Goal: Information Seeking & Learning: Learn about a topic

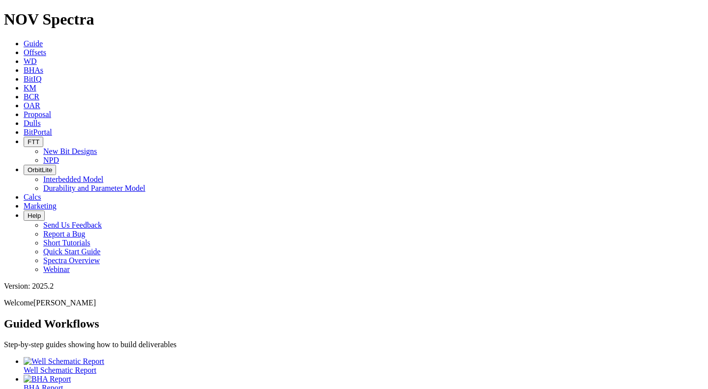
click at [46, 48] on link "Offsets" at bounding box center [35, 52] width 23 height 8
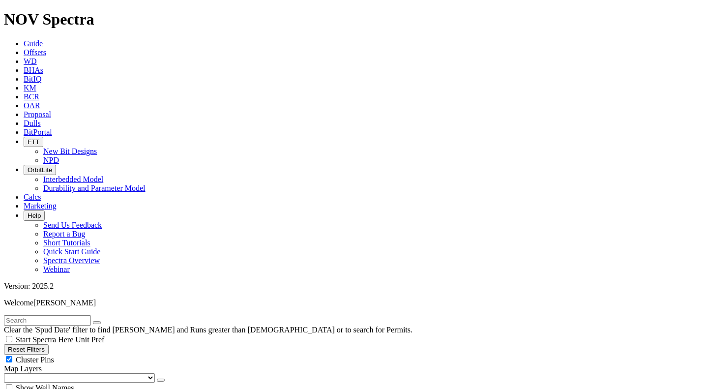
radio input "true"
radio input "false"
type input "10"
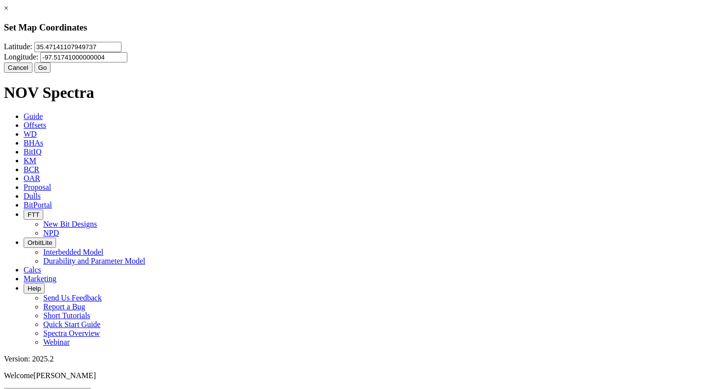
click at [121, 52] on input "35.47141107949737" at bounding box center [77, 47] width 87 height 10
type input "3"
paste input "35.6951800"
type input "35.6951800"
paste input "-98.3953130"
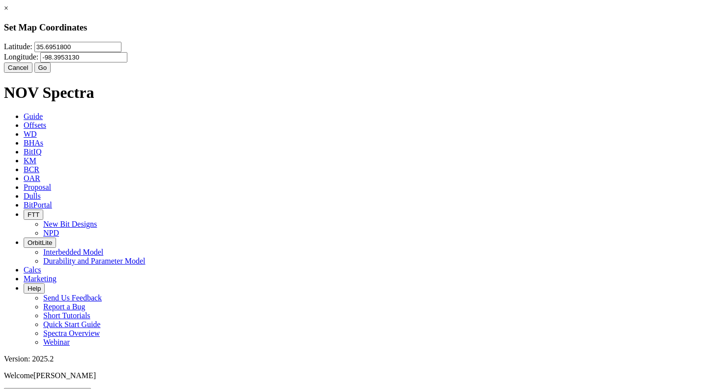
type input "-98.3953130"
click at [51, 73] on button "Go" at bounding box center [42, 67] width 17 height 10
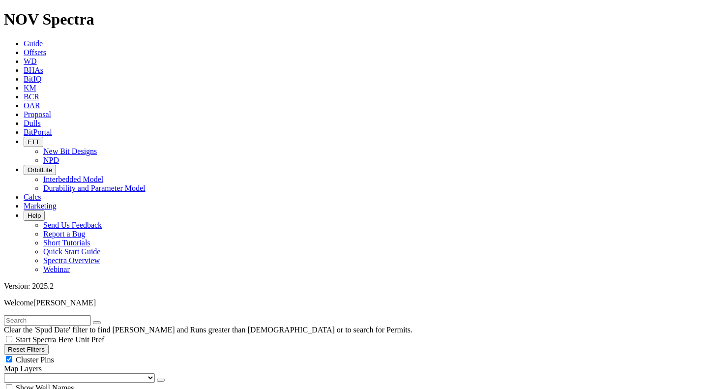
scroll to position [344, 0]
select select "17.5"
checkbox input "false"
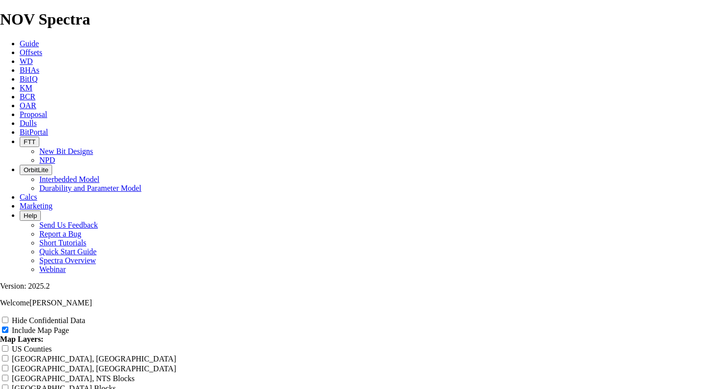
scroll to position [1278, 0]
click at [8, 317] on input "Hide Confidential Data" at bounding box center [5, 320] width 6 height 6
checkbox input "true"
drag, startPoint x: 258, startPoint y: 170, endPoint x: 309, endPoint y: 175, distance: 50.8
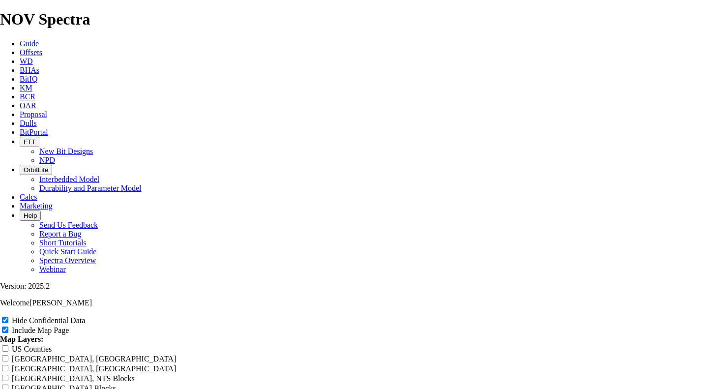
type input "1 Offset Analysis Report"
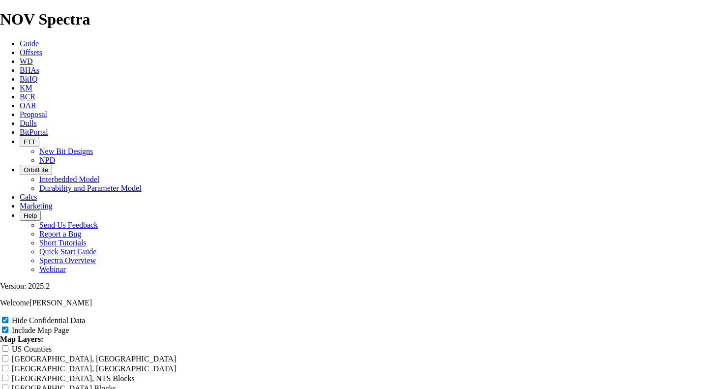
type input "1 Offset Analysis Report"
type input "17 Offset Analysis Report"
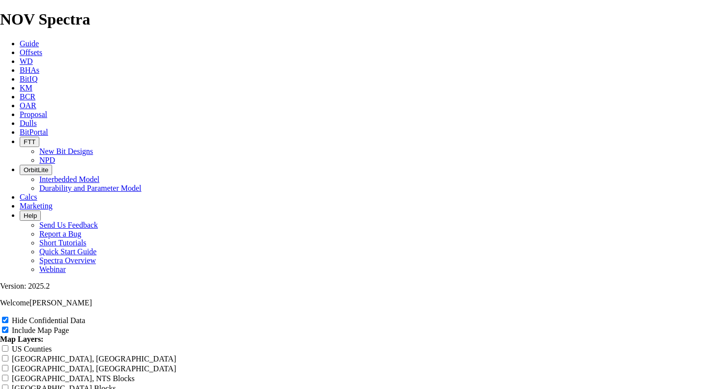
type input "17 Offset Analysis Report"
type input "17. Offset Analysis Report"
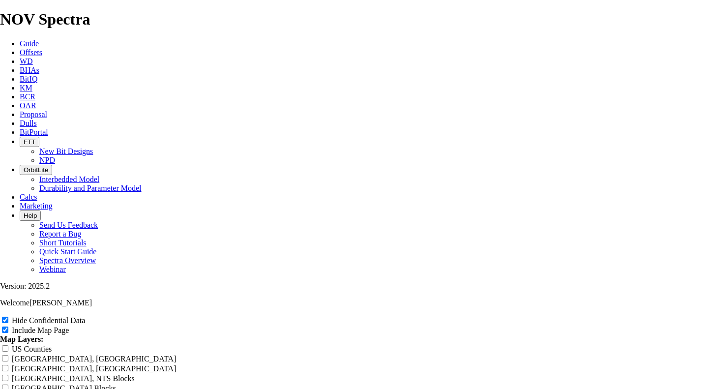
type input "17. Offset Analysis Report"
type input "17.5 Offset Analysis Report"
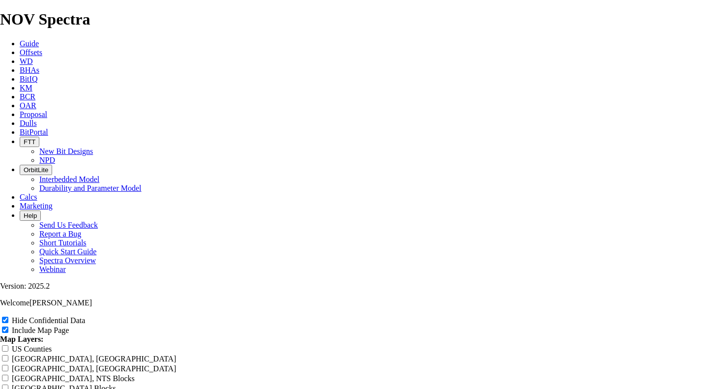
type input "17.5 Offset Analysis Report"
type input "17.5" Offset Analysis Report"
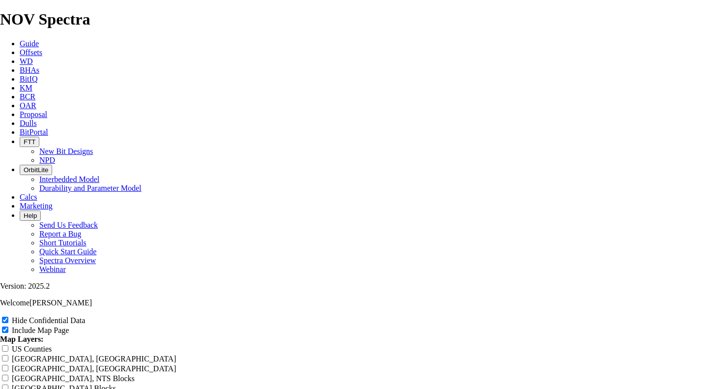
type input "17.5" Offset Analysis Report"
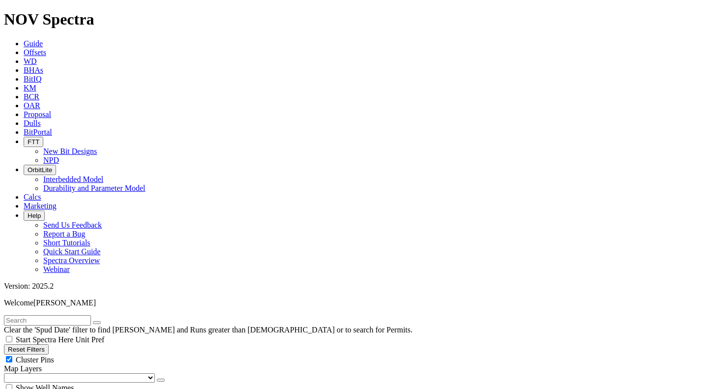
scroll to position [295, 0]
select select "? number:12.25 ?"
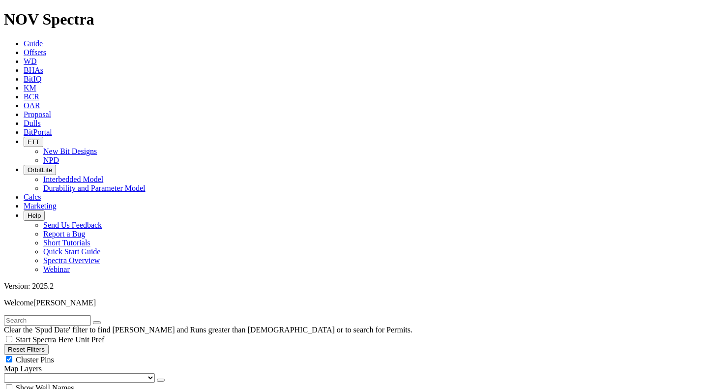
scroll to position [5277, 0]
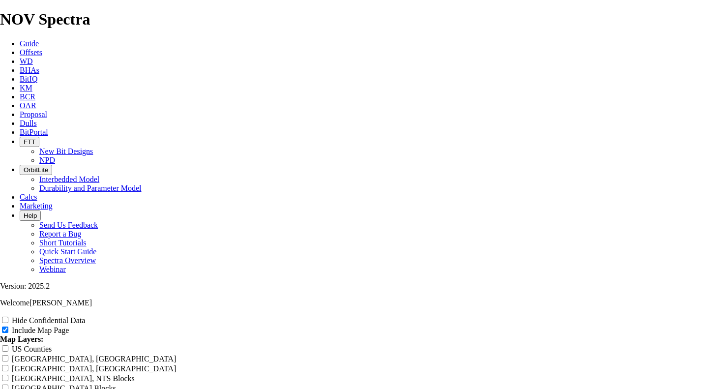
scroll to position [1082, 0]
drag, startPoint x: 266, startPoint y: 221, endPoint x: 309, endPoint y: 226, distance: 43.0
type input "1 Offset Analysis Report"
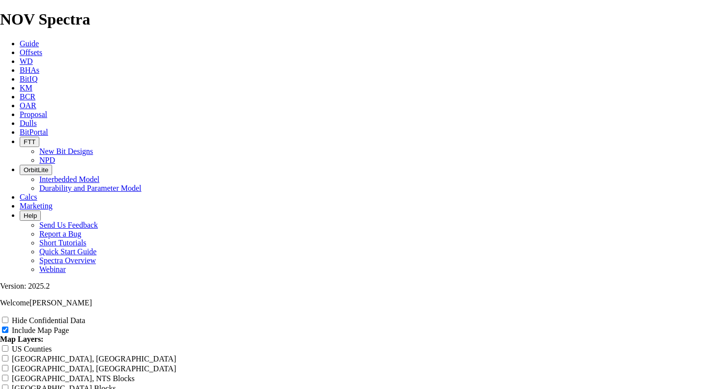
type input "1 Offset Analysis Report"
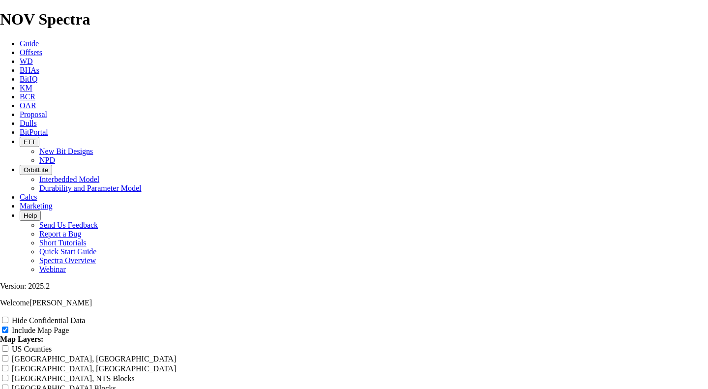
type input "1 Offset Analysis Report"
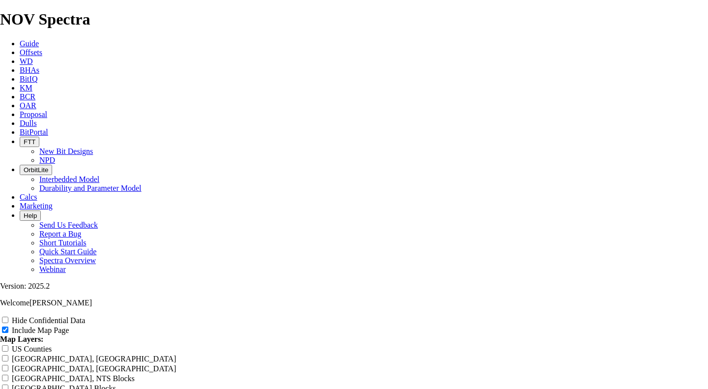
type input "12 Offset Analysis Report"
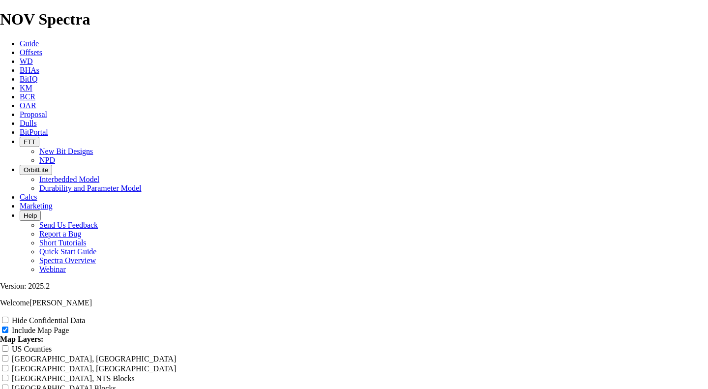
type input "12 Offset Analysis Report"
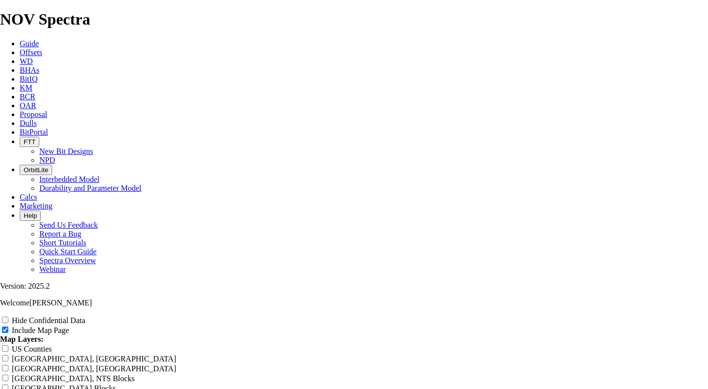
type input "12 Offset Analysis Report"
type input "12. Offset Analysis Report"
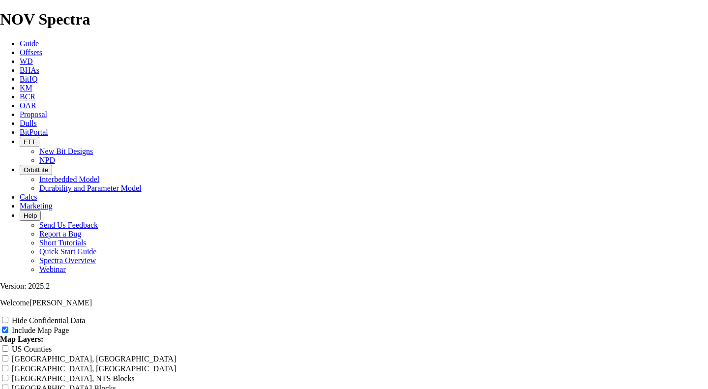
type input "12. Offset Analysis Report"
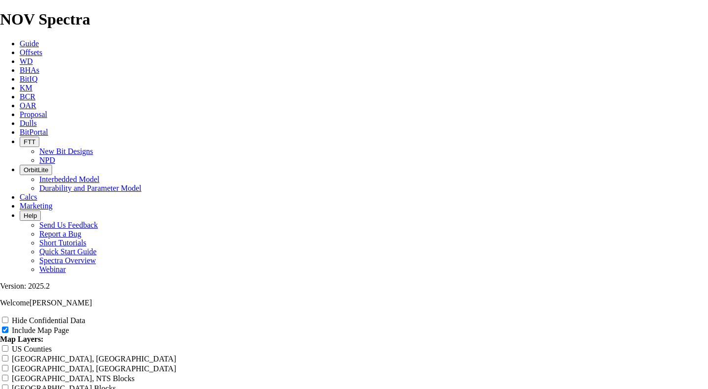
type input "12. Offset Analysis Report"
type input "12.2 Offset Analysis Report"
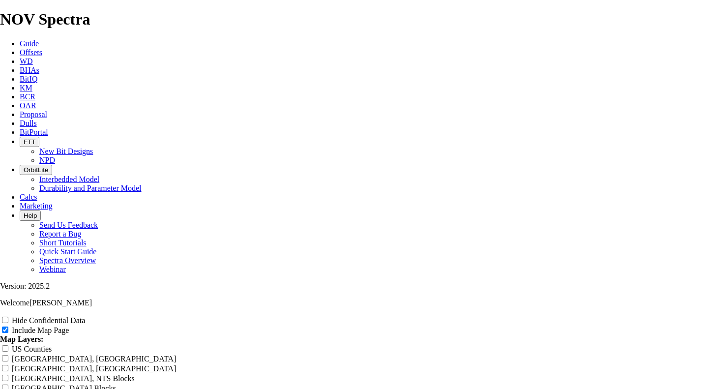
type input "12.2 Offset Analysis Report"
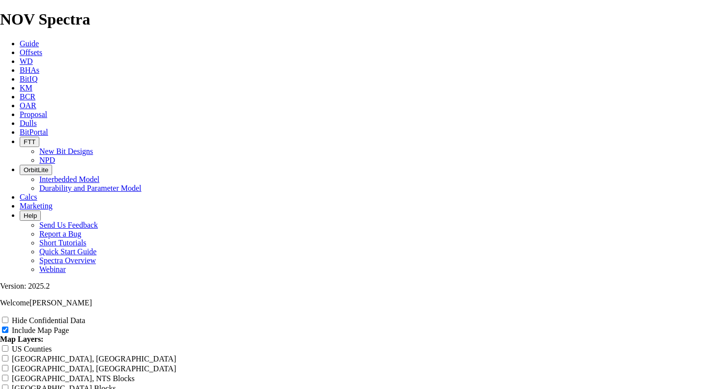
type input "12.2 Offset Analysis Report"
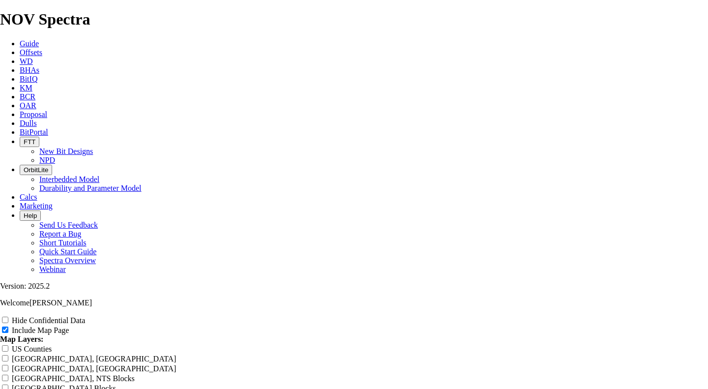
type input "12.2 Offset Analysis Report"
type input "12.25 Offset Analysis Report"
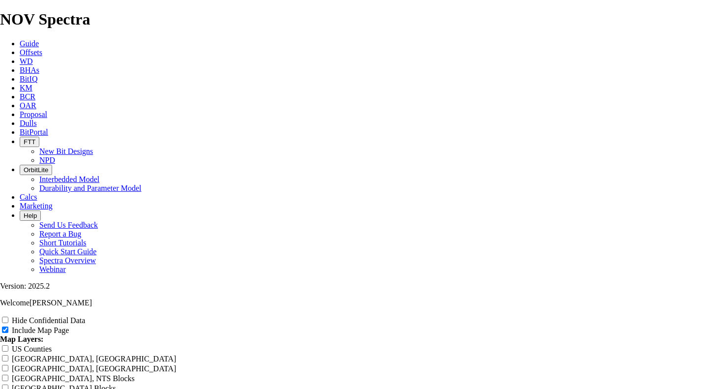
type input "12.25 Offset Analysis Report"
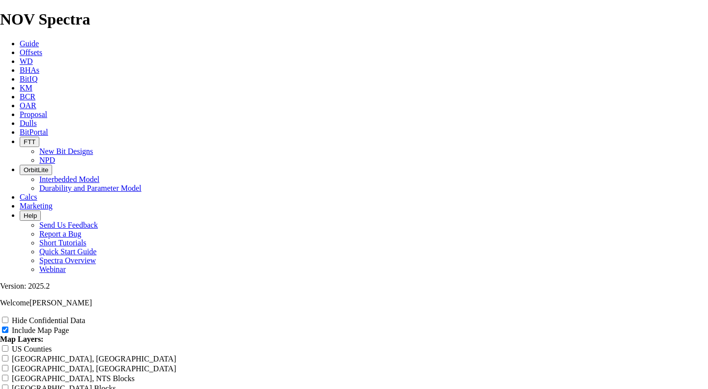
type input "12.25 Offset Analysis Report"
type input "12.25" Offset Analysis Report"
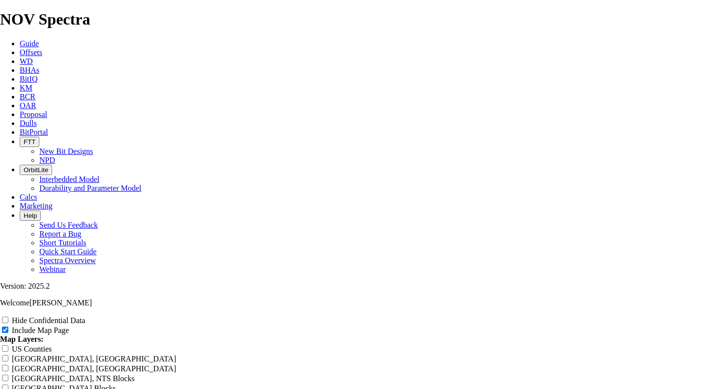
type input "12.25" Offset Analysis Report"
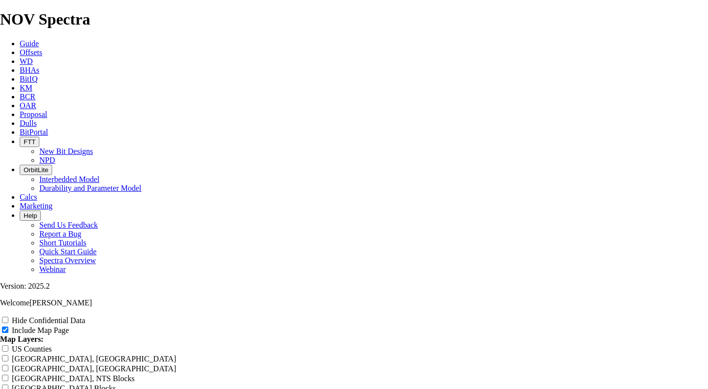
type input "12.25" Offset Analysis Report"
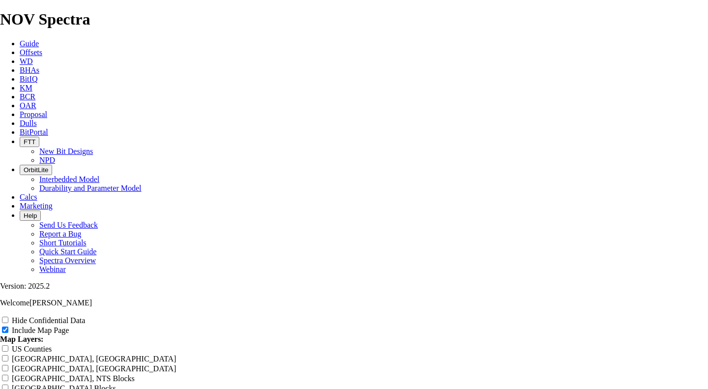
type input "12.25" Offset Analysis Report"
drag, startPoint x: 680, startPoint y: 317, endPoint x: 136, endPoint y: 161, distance: 566.1
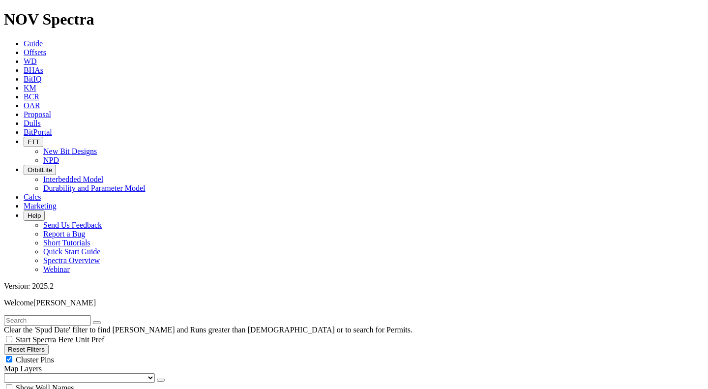
drag, startPoint x: 54, startPoint y: 186, endPoint x: 132, endPoint y: 186, distance: 78.2
type input "10"
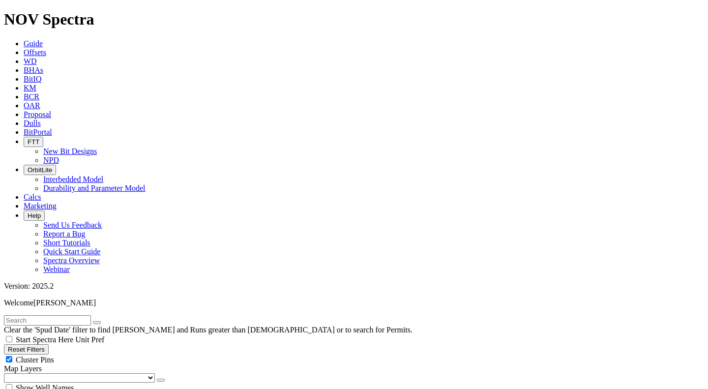
select select "? number:17.5 ?"
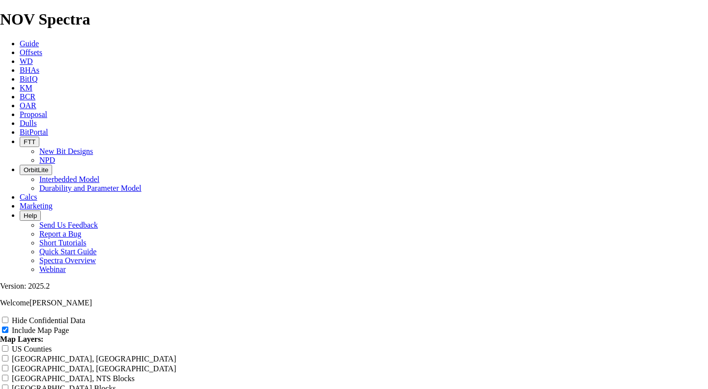
scroll to position [1229, 0]
drag, startPoint x: 267, startPoint y: 75, endPoint x: 308, endPoint y: 77, distance: 40.9
type input "1 Offset Analysis Report"
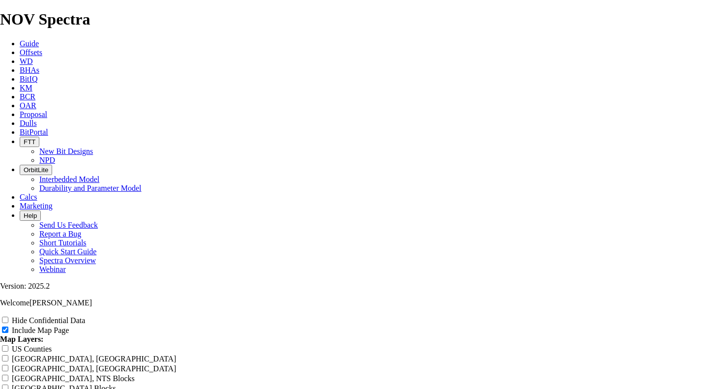
type input "1 Offset Analysis Report"
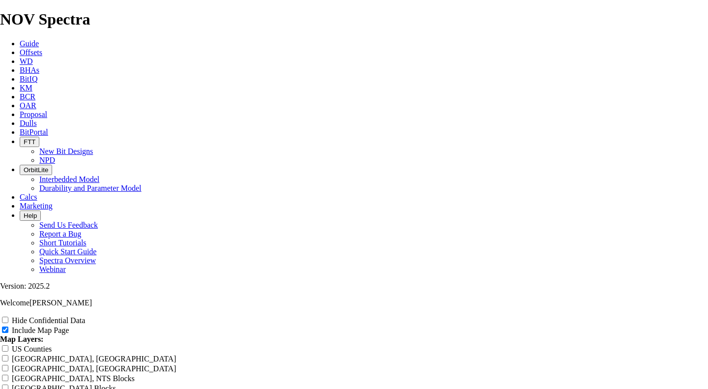
type input "17 Offset Analysis Report"
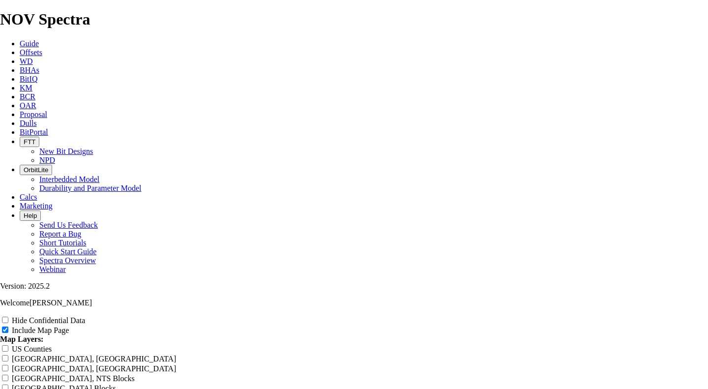
type input "17 Offset Analysis Report"
type input "17. Offset Analysis Report"
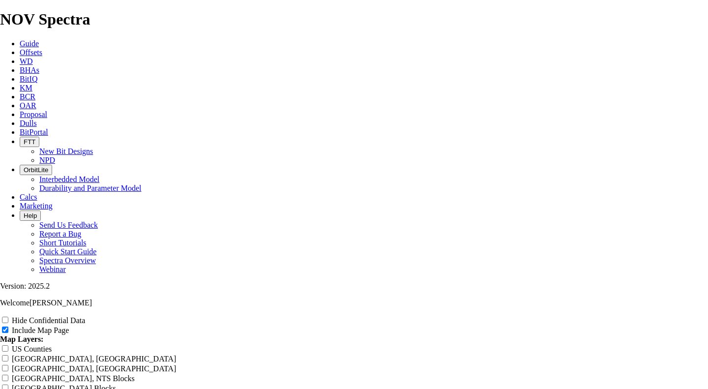
type input "17. Offset Analysis Report"
type input "17.5 Offset Analysis Report"
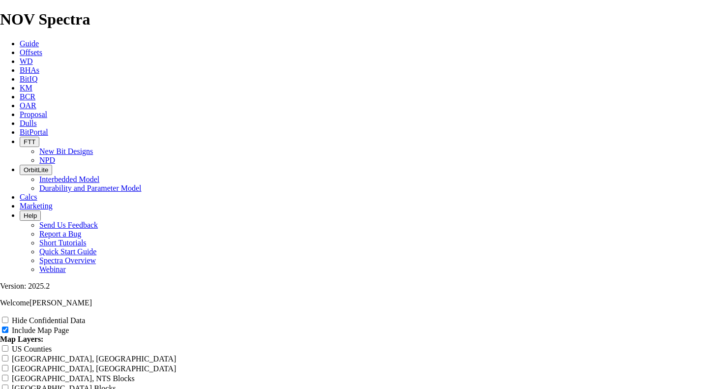
type input "17.5 Offset Analysis Report"
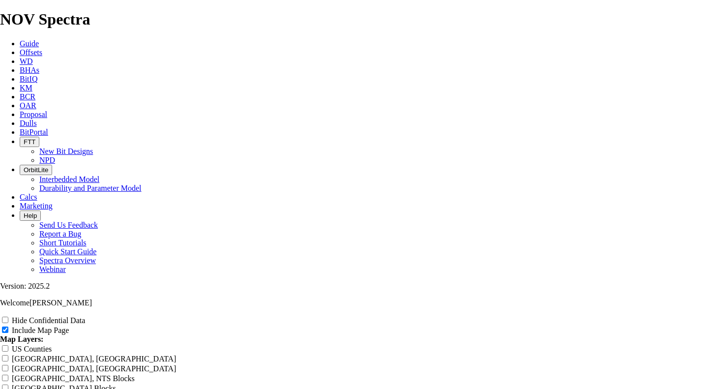
type input "17.5 Offset Analysis Report"
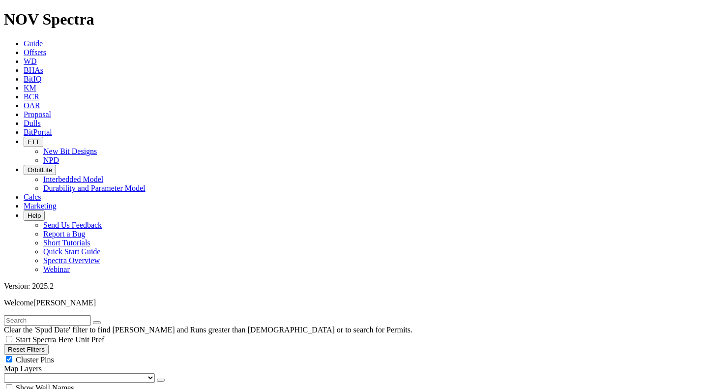
drag, startPoint x: 48, startPoint y: 182, endPoint x: 122, endPoint y: 184, distance: 74.3
type input "10"
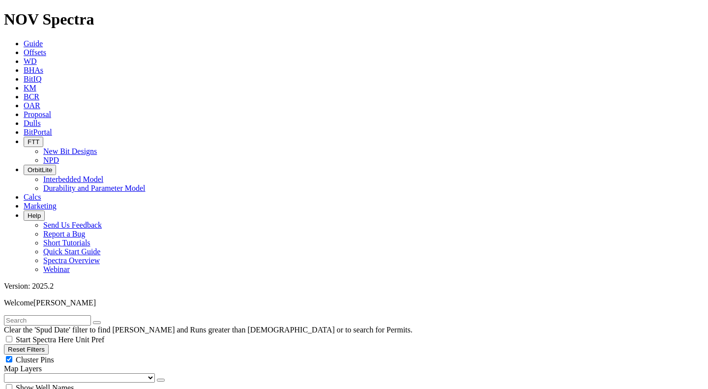
select select
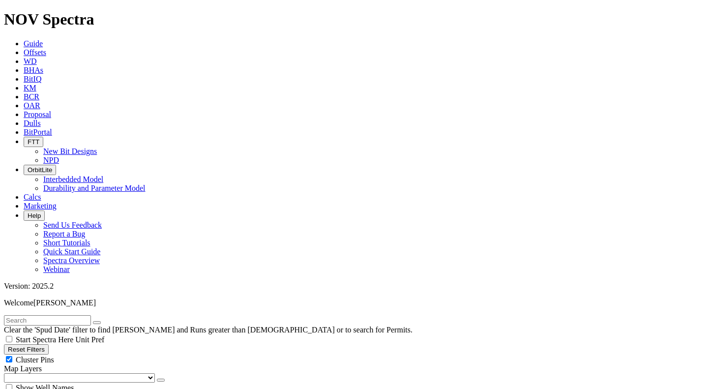
type input "9000"
type input "11000"
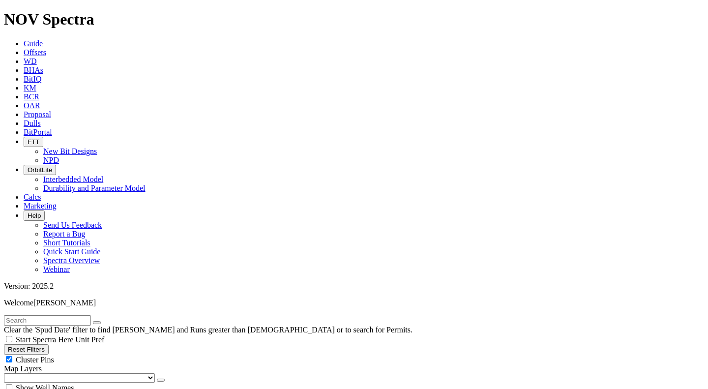
type input "14000"
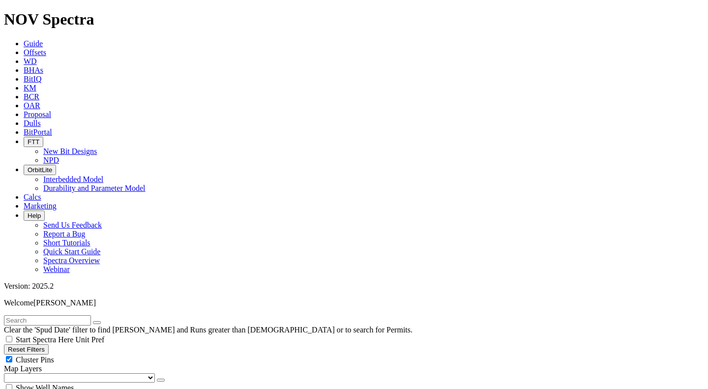
select select "? number:8.75 ?"
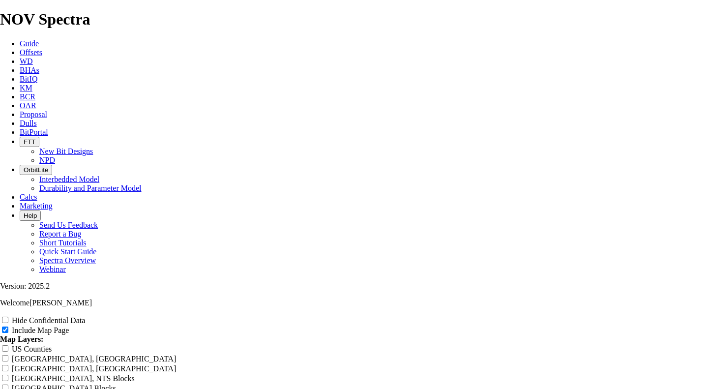
scroll to position [1229, 0]
drag, startPoint x: 267, startPoint y: 73, endPoint x: 308, endPoint y: 75, distance: 41.4
type input "8 Offset Analysis Report"
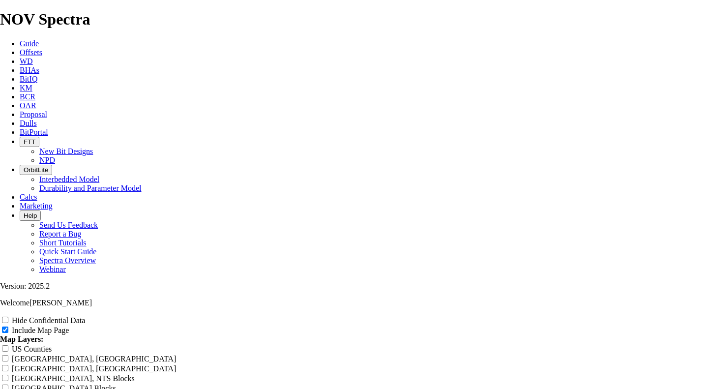
type input "8 Offset Analysis Report"
type input "8. Offset Analysis Report"
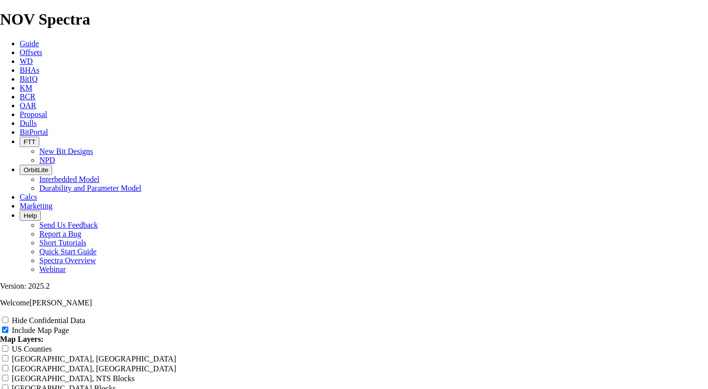
type input "8. Offset Analysis Report"
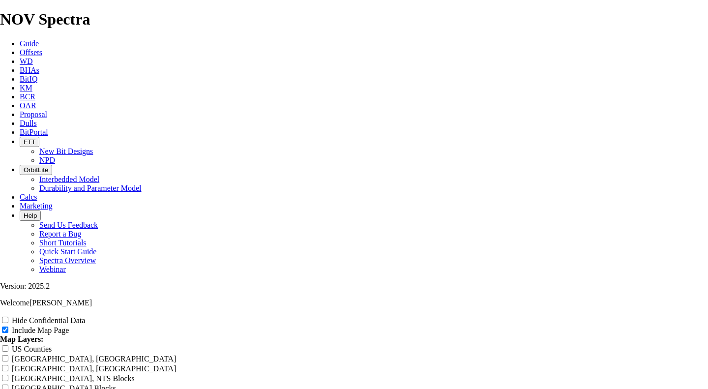
type input "8.7 Offset Analysis Report"
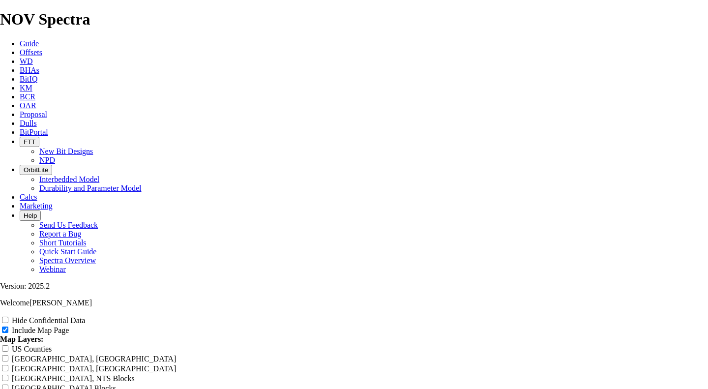
type input "8.7 Offset Analysis Report"
type input "8.75 Offset Analysis Report"
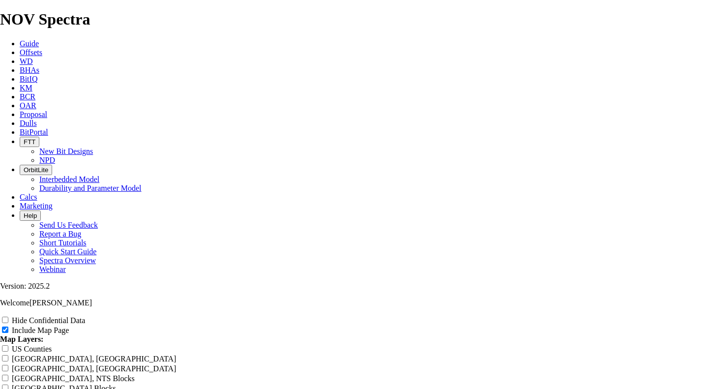
type input "8.75 Offset Analysis Report"
type input "8.75" Offset Analysis Report"
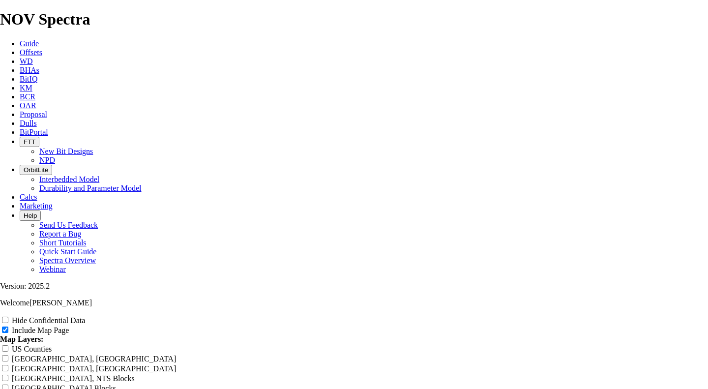
type input "8.75" Offset Analysis Report"
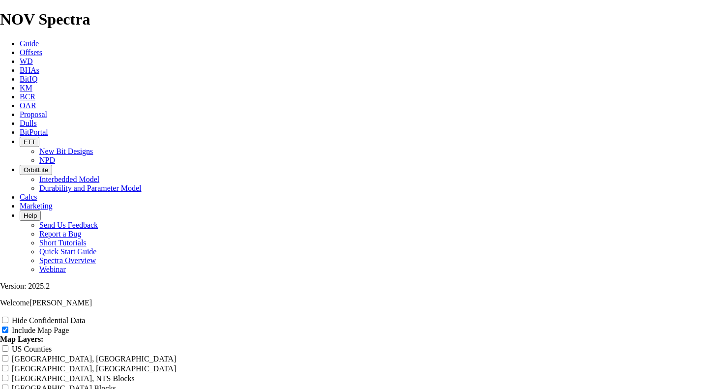
type input "8.75" Offset Analysis Report"
type input "8.75" P Offset Analysis Report"
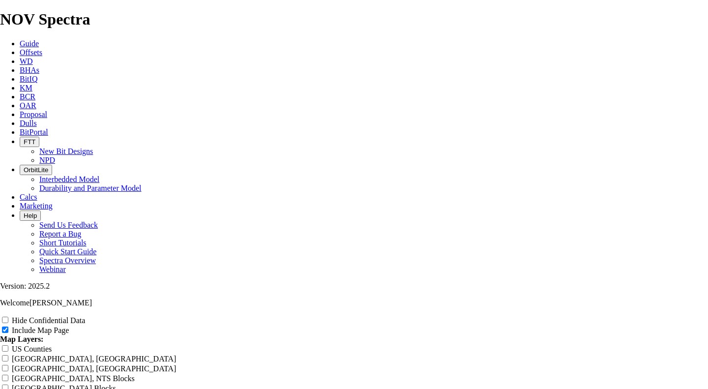
type input "8.75" P Offset Analysis Report"
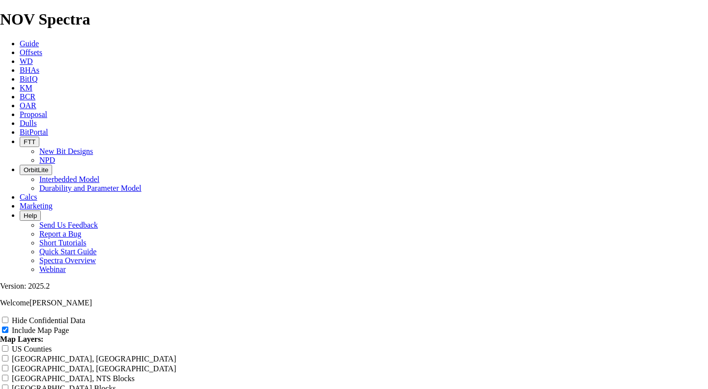
type input "8.75" Pr Offset Analysis Report"
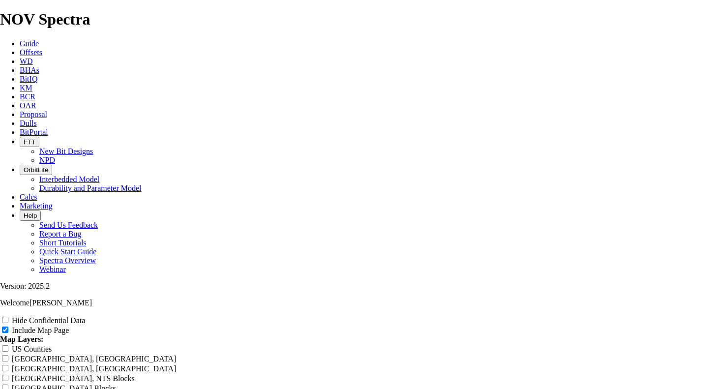
type input "8.75" Pr Offset Analysis Report"
type input "8.75" Pro Offset Analysis Report"
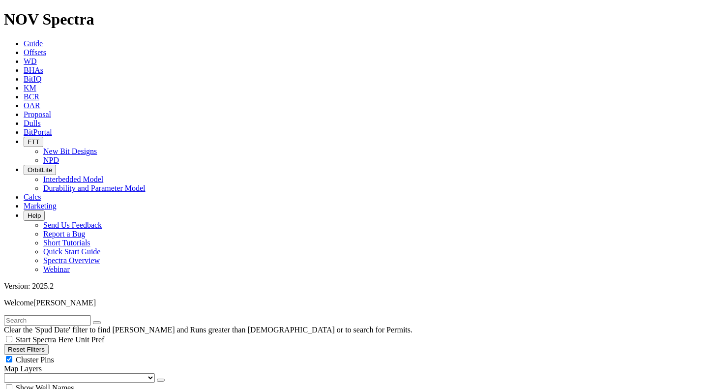
drag, startPoint x: 45, startPoint y: 184, endPoint x: 135, endPoint y: 191, distance: 90.2
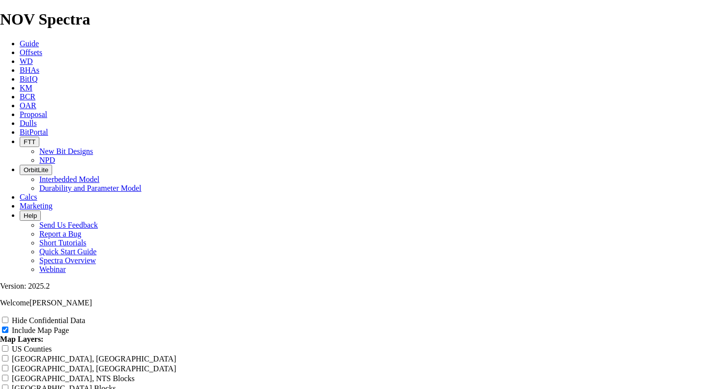
scroll to position [246, 0]
drag, startPoint x: 268, startPoint y: 233, endPoint x: 310, endPoint y: 232, distance: 42.3
